Goal: Find specific page/section: Find specific page/section

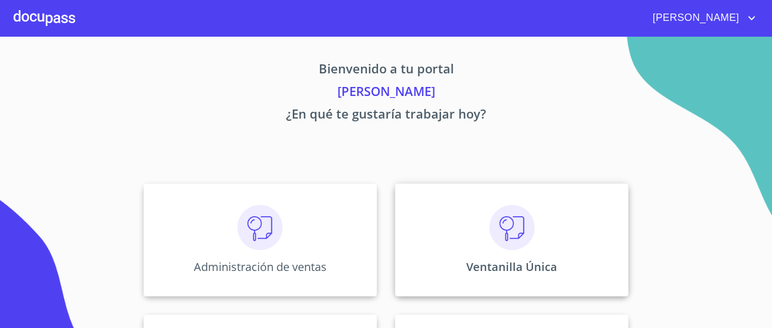
click at [467, 268] on p "Ventanilla Única" at bounding box center [511, 266] width 91 height 15
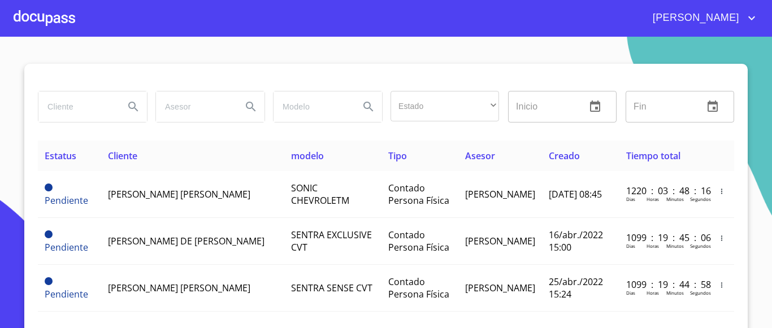
click at [67, 109] on input "search" at bounding box center [76, 107] width 77 height 31
type input "ATLANTIDA"
click at [127, 107] on icon "Search" at bounding box center [134, 107] width 14 height 14
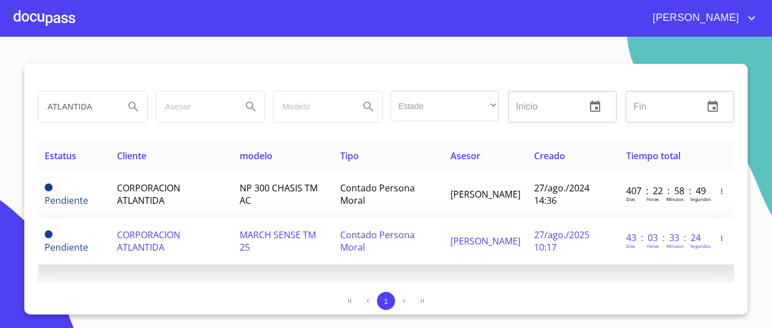
click at [144, 237] on span "CORPORACION ATLANTIDA" at bounding box center [148, 241] width 63 height 25
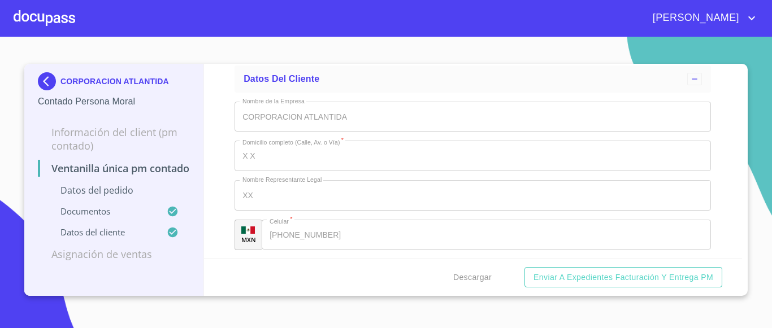
scroll to position [3020, 0]
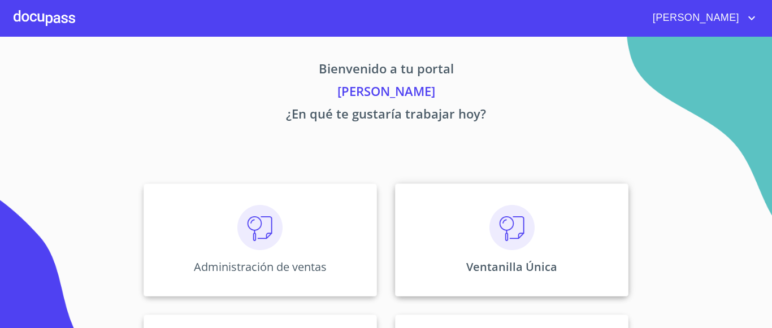
click at [499, 265] on p "Ventanilla Única" at bounding box center [511, 266] width 91 height 15
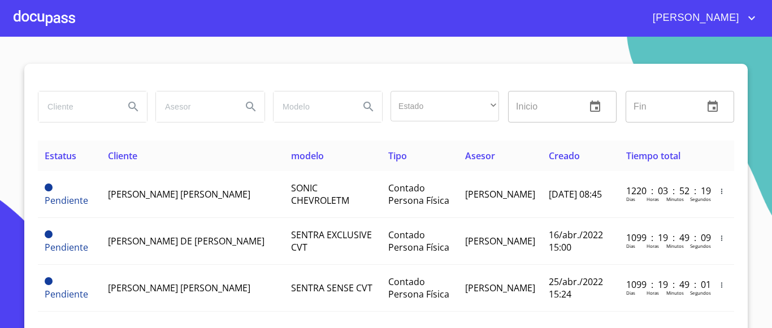
click at [85, 115] on input "search" at bounding box center [76, 107] width 77 height 31
type input "ATLANTIDA"
drag, startPoint x: 121, startPoint y: 107, endPoint x: 130, endPoint y: 106, distance: 8.6
click at [130, 106] on button "Search" at bounding box center [133, 106] width 27 height 27
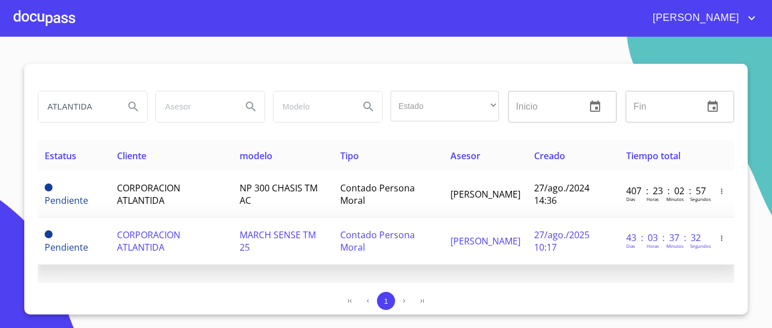
click at [150, 246] on span "CORPORACION ATLANTIDA" at bounding box center [148, 241] width 63 height 25
